Goal: Task Accomplishment & Management: Use online tool/utility

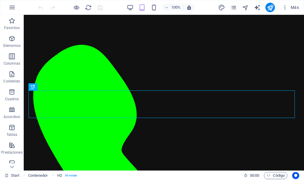
scroll to position [197, 0]
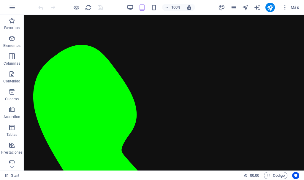
scroll to position [143, 0]
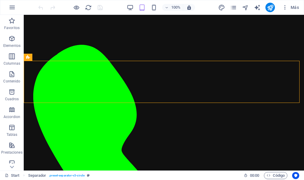
drag, startPoint x: 191, startPoint y: 103, endPoint x: 189, endPoint y: 112, distance: 9.3
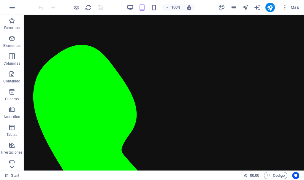
click at [11, 166] on icon at bounding box center [12, 167] width 8 height 8
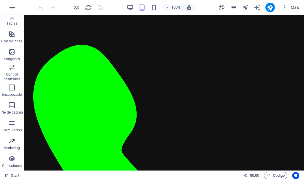
click at [10, 145] on span "Marketing" at bounding box center [12, 144] width 24 height 14
click at [13, 143] on icon "button" at bounding box center [11, 140] width 7 height 7
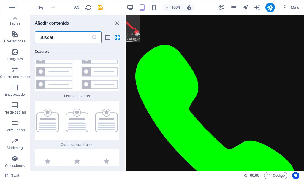
scroll to position [3070, 0]
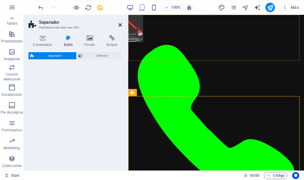
click at [121, 23] on icon at bounding box center [120, 25] width 4 height 5
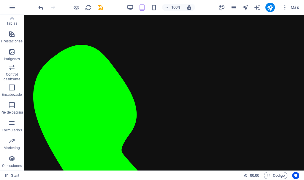
scroll to position [160, 0]
click at [100, 7] on icon "save" at bounding box center [100, 7] width 7 height 7
checkbox input "false"
click at [271, 7] on icon "publish" at bounding box center [269, 7] width 7 height 7
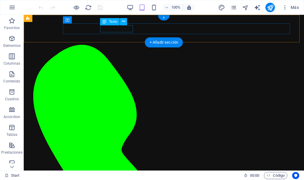
click at [103, 38] on div "[PHONE_NUMBER]" at bounding box center [163, 176] width 261 height 277
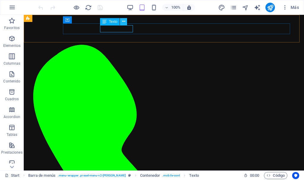
click at [125, 22] on button at bounding box center [123, 21] width 7 height 7
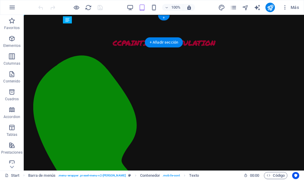
drag, startPoint x: 132, startPoint y: 39, endPoint x: 226, endPoint y: 25, distance: 95.5
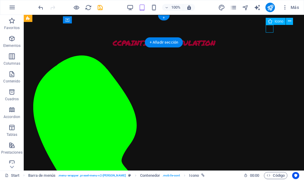
select select "xMidYMid"
select select "px"
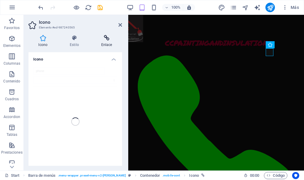
click at [106, 38] on icon at bounding box center [106, 38] width 31 height 6
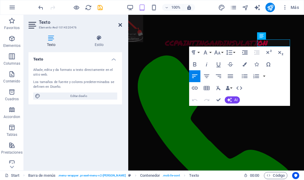
click at [120, 26] on icon at bounding box center [120, 25] width 4 height 5
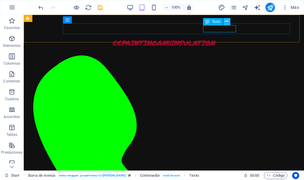
click at [225, 20] on icon at bounding box center [226, 21] width 3 height 6
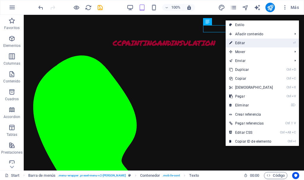
click at [260, 43] on link "⏎ Editar" at bounding box center [250, 43] width 51 height 9
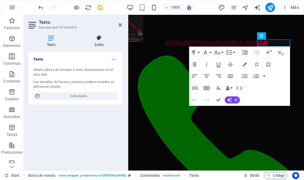
click at [97, 38] on icon at bounding box center [99, 38] width 46 height 6
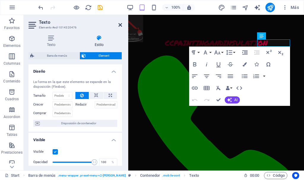
click at [119, 23] on icon at bounding box center [120, 25] width 4 height 5
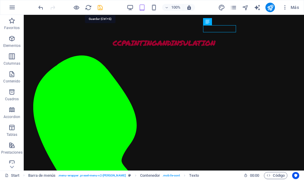
click at [100, 7] on icon "save" at bounding box center [100, 7] width 7 height 7
checkbox input "false"
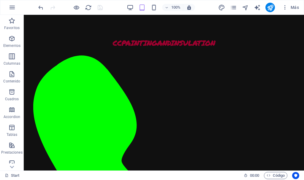
scroll to position [355, 0]
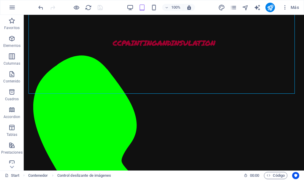
scroll to position [435, 0]
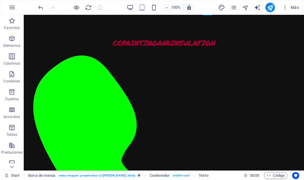
scroll to position [360, 0]
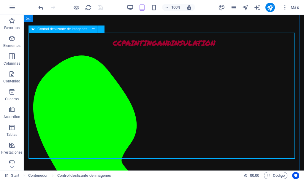
select select "px"
select select "ms"
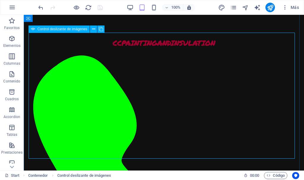
select select "s"
select select "progressive"
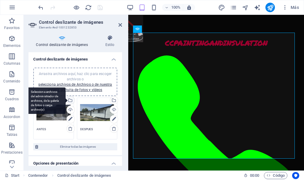
click at [70, 99] on div "Selecciona archivos del administrador de archivos, de la galería de fotos o car…" at bounding box center [70, 100] width 9 height 9
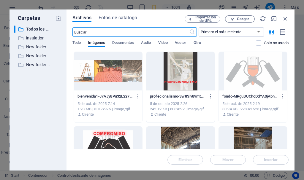
scroll to position [450, 0]
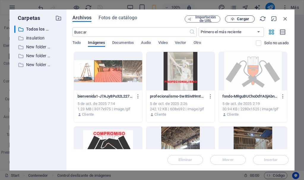
click at [243, 20] on span "Cargar" at bounding box center [243, 19] width 12 height 4
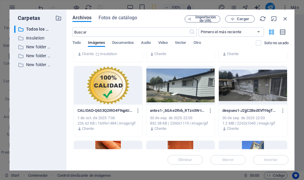
scroll to position [296, 0]
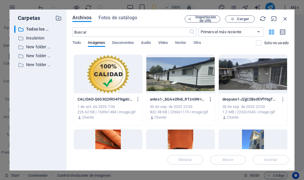
click at [208, 100] on icon "button" at bounding box center [210, 99] width 6 height 5
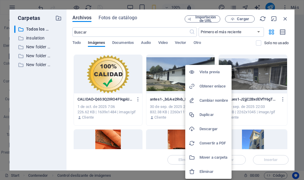
click at [205, 170] on h6 "Eliminar" at bounding box center [213, 171] width 28 height 7
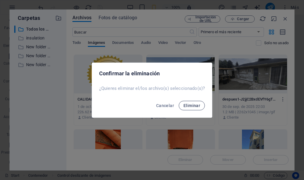
click at [193, 106] on span "Eliminar" at bounding box center [191, 105] width 17 height 5
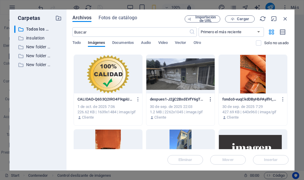
click at [210, 99] on icon "button" at bounding box center [210, 99] width 6 height 5
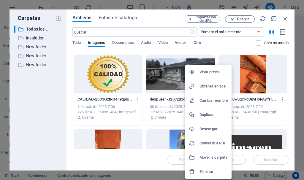
click at [205, 170] on h6 "Eliminar" at bounding box center [213, 171] width 28 height 7
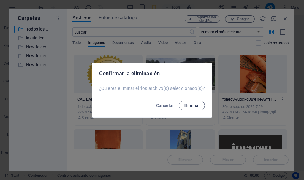
click at [192, 105] on span "Eliminar" at bounding box center [191, 105] width 17 height 5
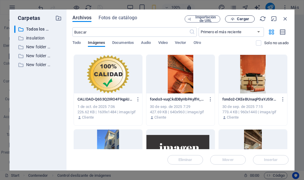
click at [240, 20] on span "Cargar" at bounding box center [243, 19] width 12 height 4
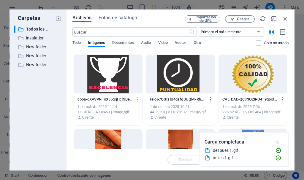
click at [277, 142] on icon "button" at bounding box center [277, 142] width 7 height 7
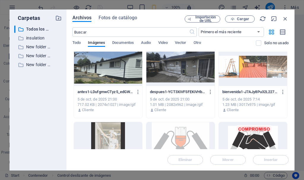
scroll to position [0, 0]
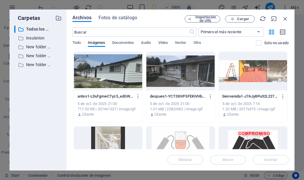
click at [2, 111] on div "Carpetas ​ Todos los archivos Todos los archivos ​ insulation insulation ​ New …" at bounding box center [152, 90] width 304 height 180
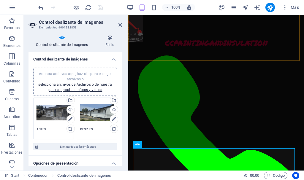
scroll to position [308, 0]
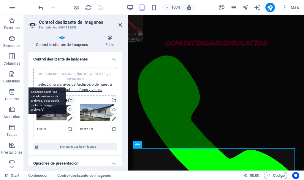
click at [70, 100] on div "Selecciona archivos del administrador de archivos, de la galería de fotos o car…" at bounding box center [70, 100] width 9 height 9
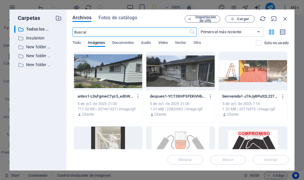
scroll to position [450, 0]
click at [185, 72] on div at bounding box center [180, 71] width 68 height 39
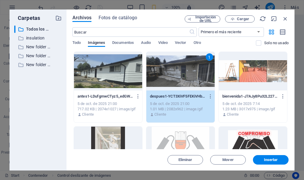
click at [185, 72] on div "1" at bounding box center [180, 71] width 68 height 39
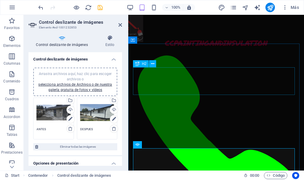
scroll to position [308, 0]
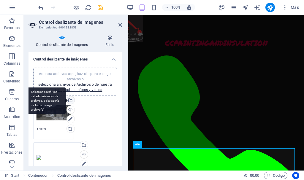
click at [70, 99] on div "Selecciona archivos del administrador de archivos, de la galería de fotos o car…" at bounding box center [70, 100] width 9 height 9
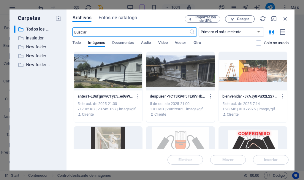
scroll to position [450, 0]
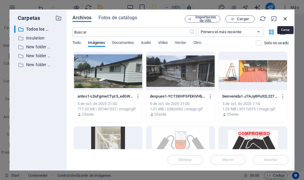
click at [285, 19] on icon "button" at bounding box center [285, 18] width 7 height 7
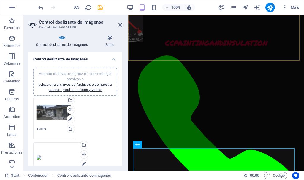
scroll to position [308, 0]
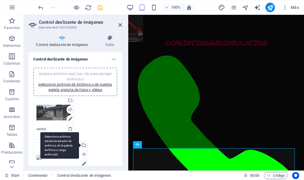
click at [84, 145] on div "Selecciona archivos del administrador de archivos, de la galería de fotos o car…" at bounding box center [83, 145] width 9 height 9
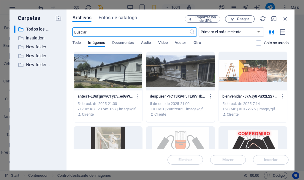
scroll to position [450, 0]
click at [110, 76] on div at bounding box center [108, 71] width 68 height 39
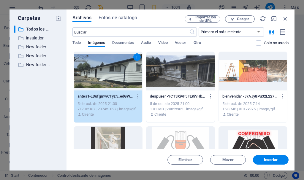
click at [110, 76] on div "1" at bounding box center [108, 71] width 68 height 39
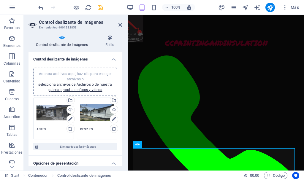
scroll to position [308, 0]
click at [121, 25] on icon at bounding box center [120, 25] width 4 height 5
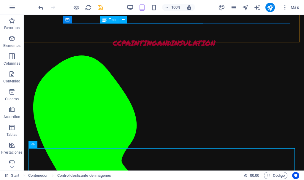
scroll to position [244, 0]
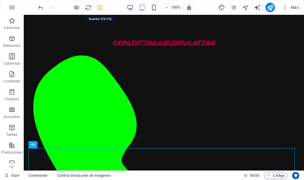
click at [100, 8] on icon "save" at bounding box center [100, 7] width 7 height 7
checkbox input "false"
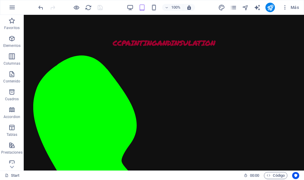
scroll to position [354, 0]
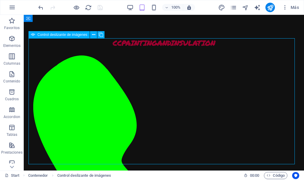
select select "px"
select select "ms"
select select "s"
select select "progressive"
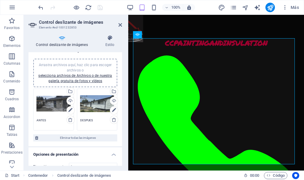
scroll to position [4, 0]
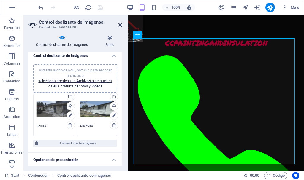
click at [121, 25] on icon at bounding box center [120, 25] width 4 height 5
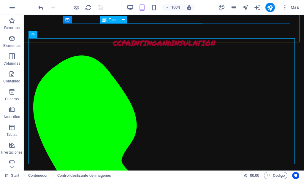
scroll to position [354, 0]
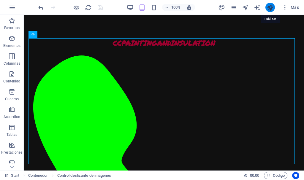
click at [269, 7] on icon "publish" at bounding box center [269, 7] width 7 height 7
